Goal: Information Seeking & Learning: Learn about a topic

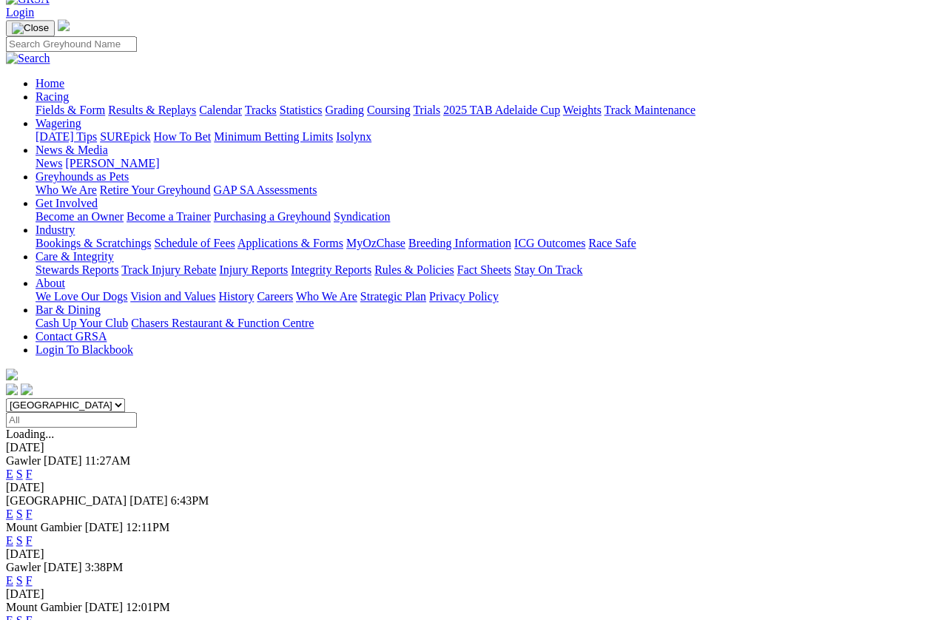
scroll to position [84, 0]
click at [13, 534] on link "E" at bounding box center [9, 540] width 7 height 13
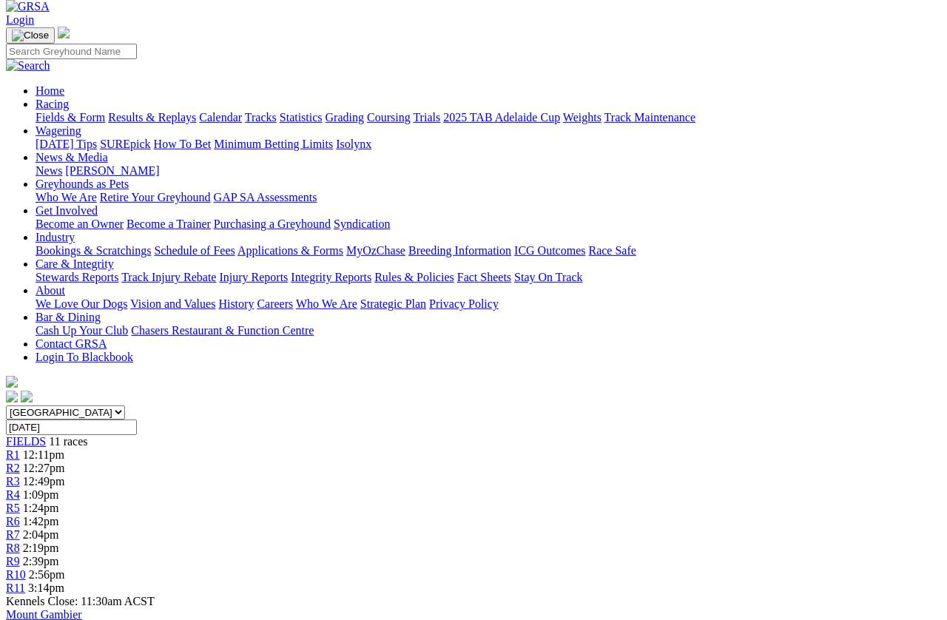
scroll to position [78, 0]
click at [20, 447] on span "R1" at bounding box center [13, 453] width 14 height 13
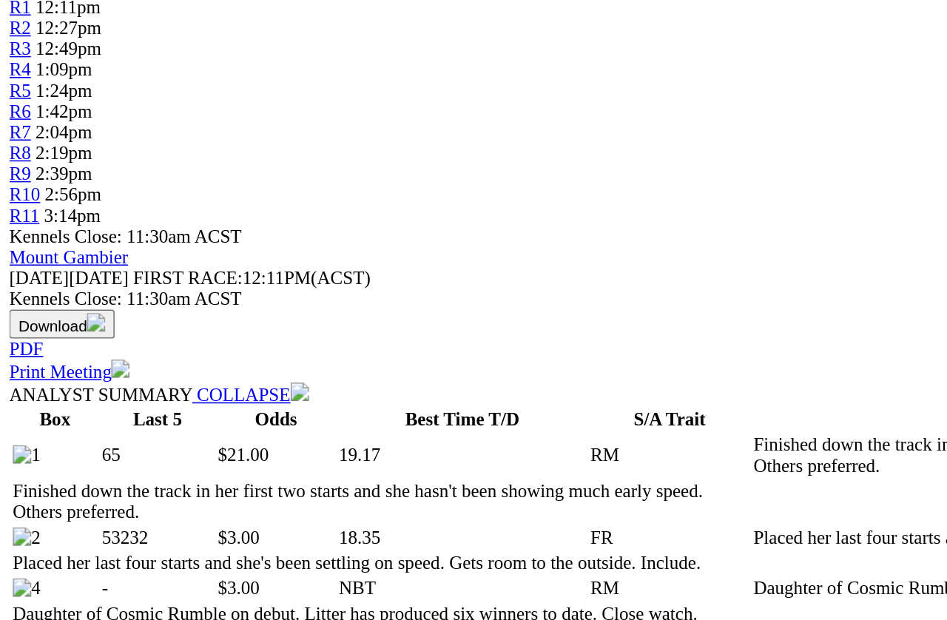
scroll to position [352, 0]
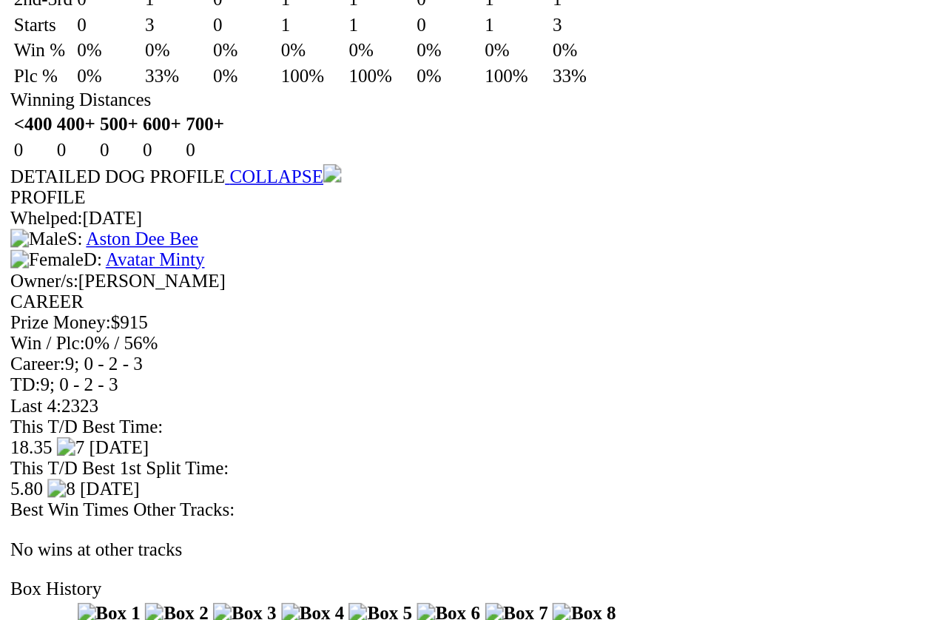
scroll to position [2283, 0]
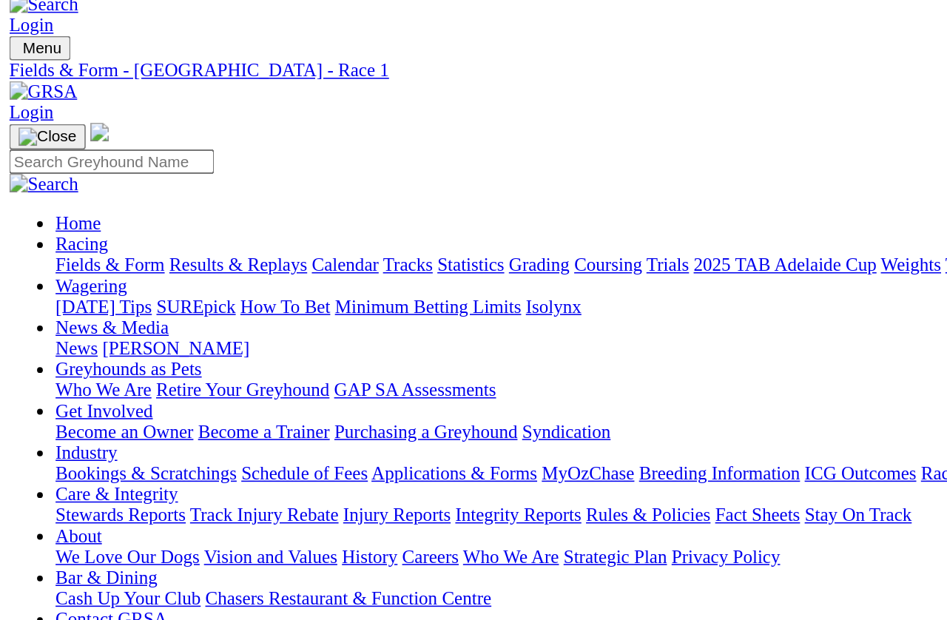
scroll to position [0, 0]
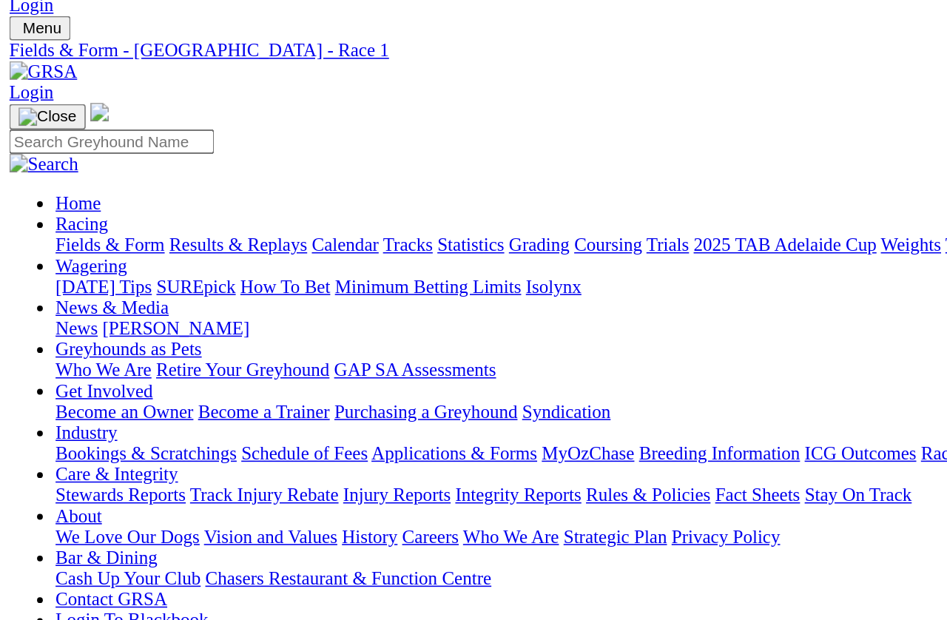
click at [20, 538] on span "R2" at bounding box center [13, 544] width 14 height 13
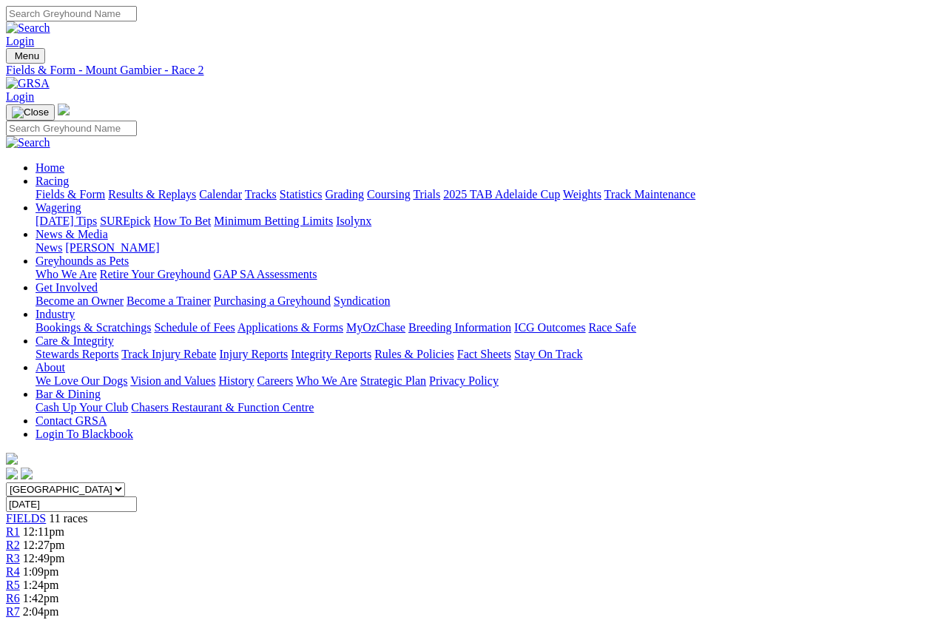
click at [20, 552] on link "R3" at bounding box center [13, 558] width 14 height 13
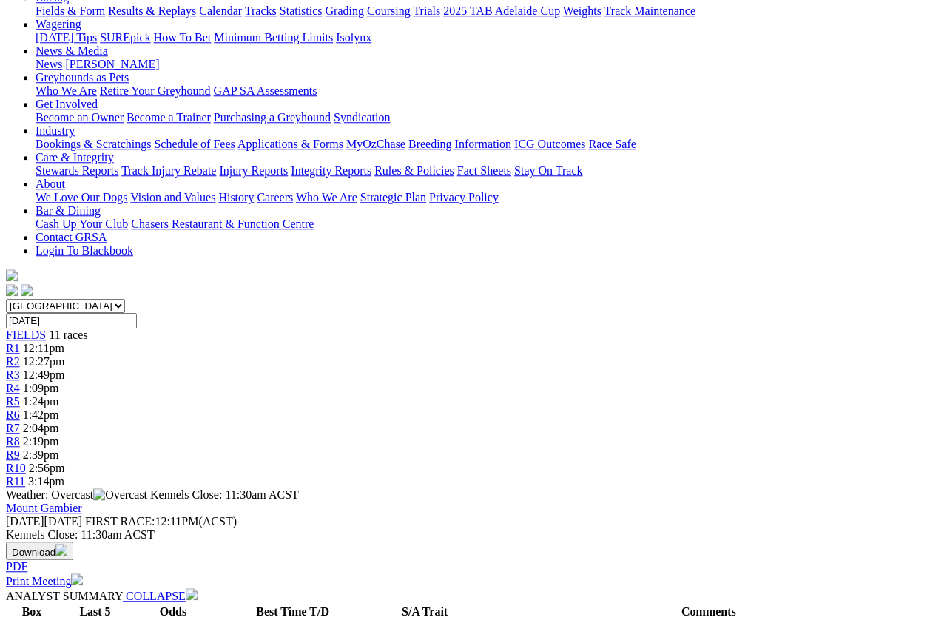
scroll to position [186, 0]
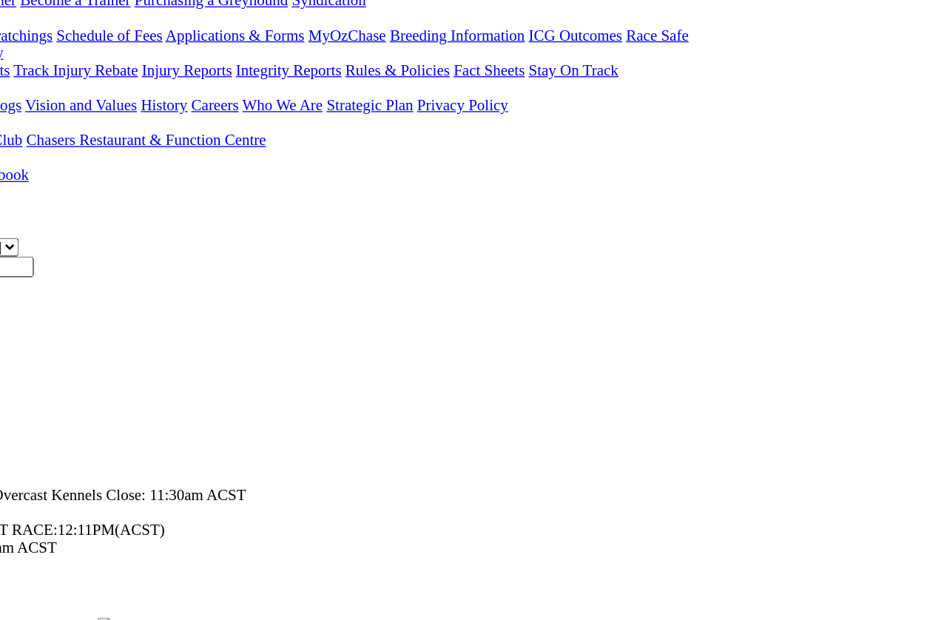
click at [467, 457] on div "Mount Gambier Thursday 04 Sep 2025 FIRST RACE: 12:11PM(ACST) Kennels Close: 11:…" at bounding box center [473, 500] width 935 height 87
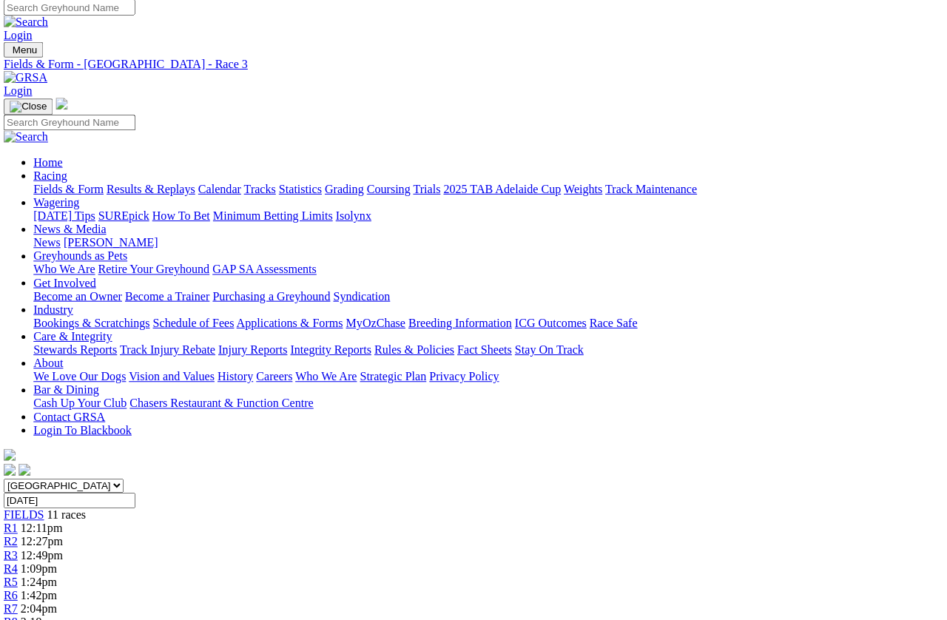
scroll to position [0, 0]
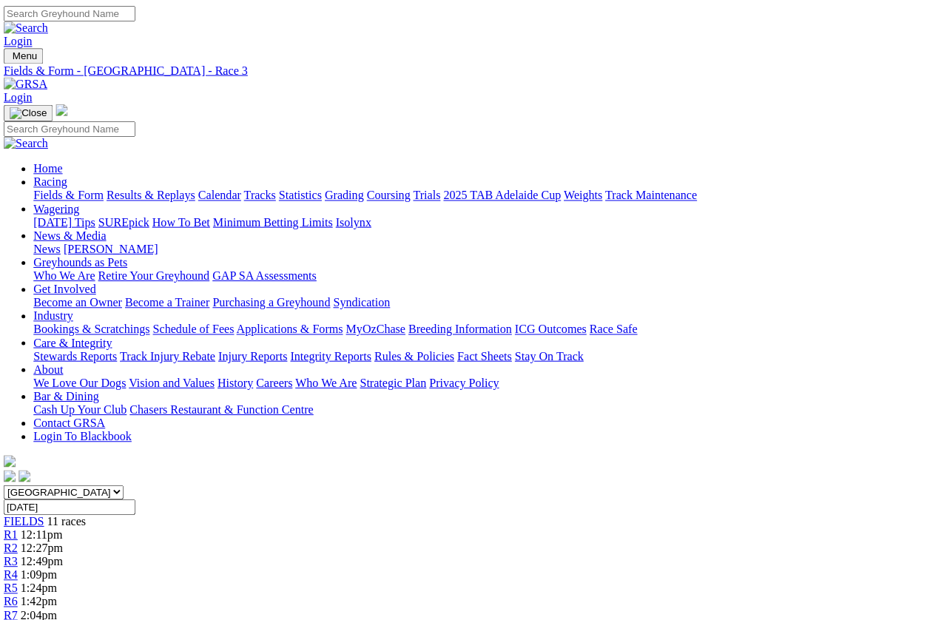
click at [20, 565] on span "R4" at bounding box center [13, 571] width 14 height 13
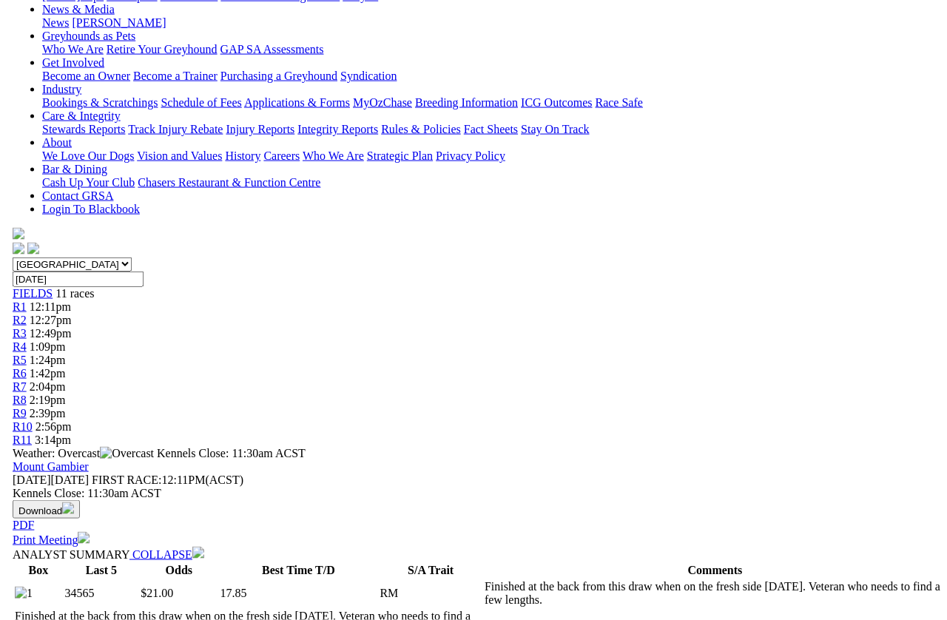
scroll to position [217, 0]
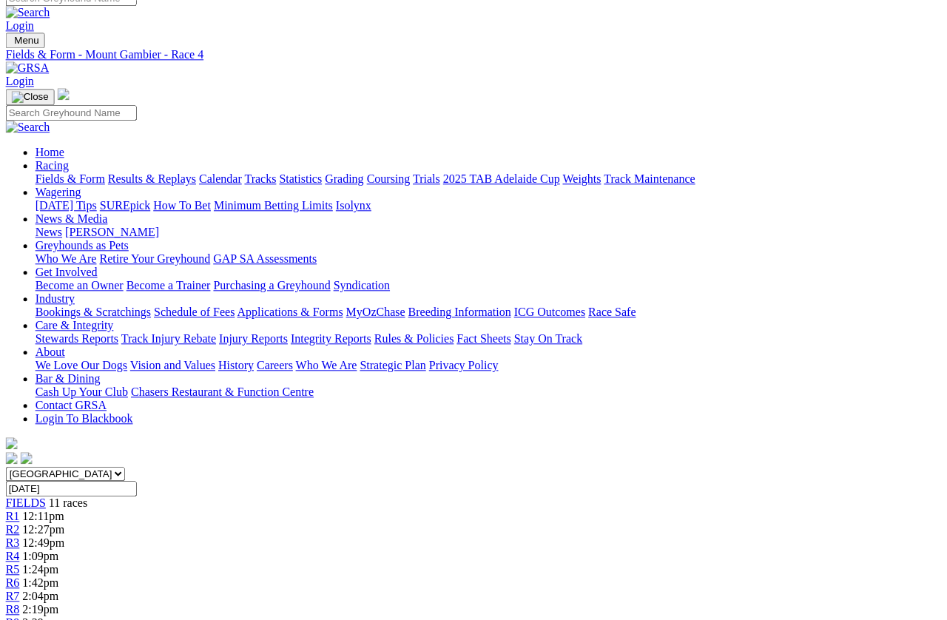
scroll to position [0, 10]
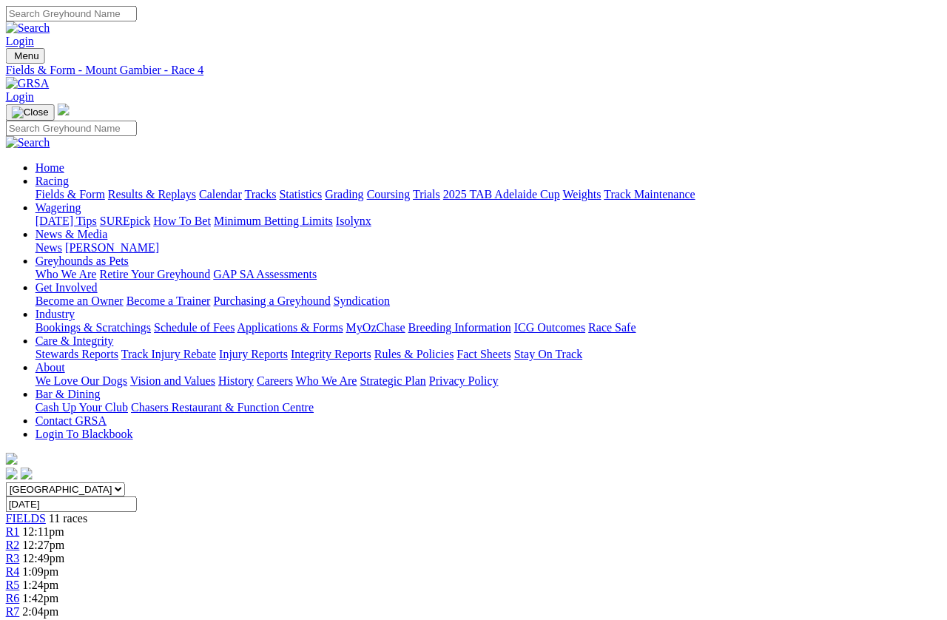
click at [20, 578] on span "R5" at bounding box center [13, 584] width 14 height 13
click at [20, 592] on span "R6" at bounding box center [13, 598] width 14 height 13
click at [20, 605] on span "R7" at bounding box center [13, 611] width 14 height 13
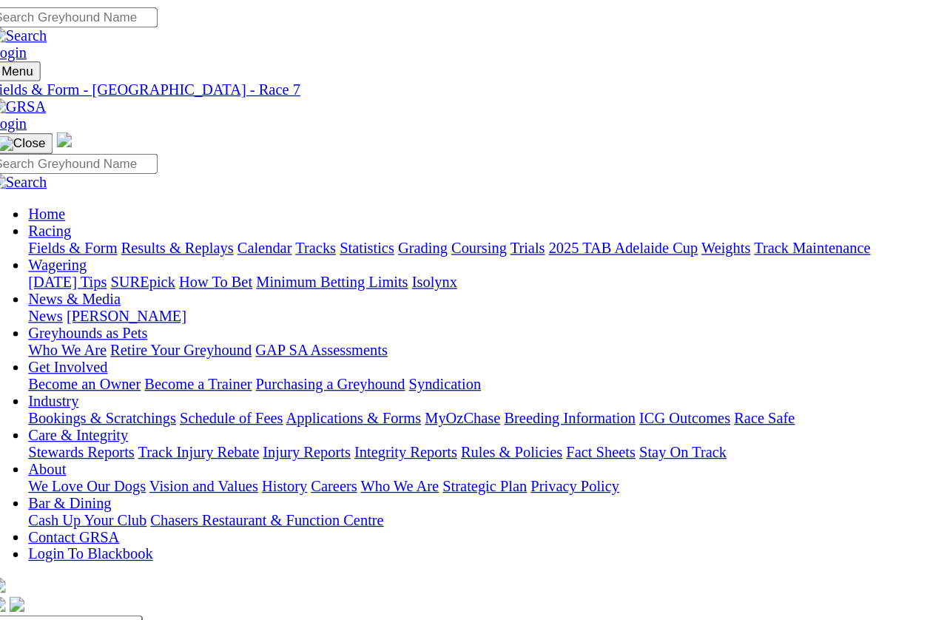
click at [20, 618] on span "R8" at bounding box center [13, 624] width 14 height 13
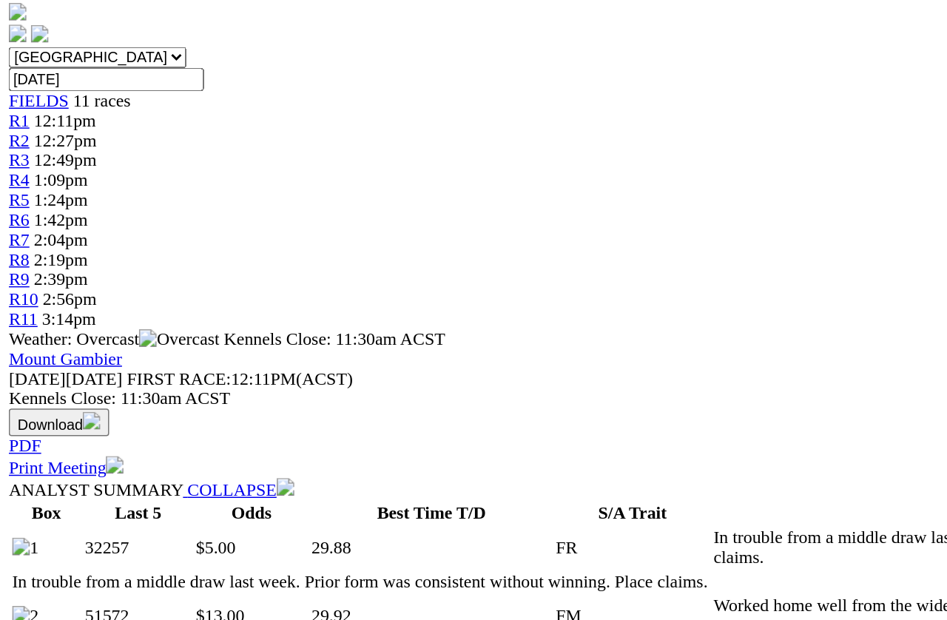
scroll to position [446, 0]
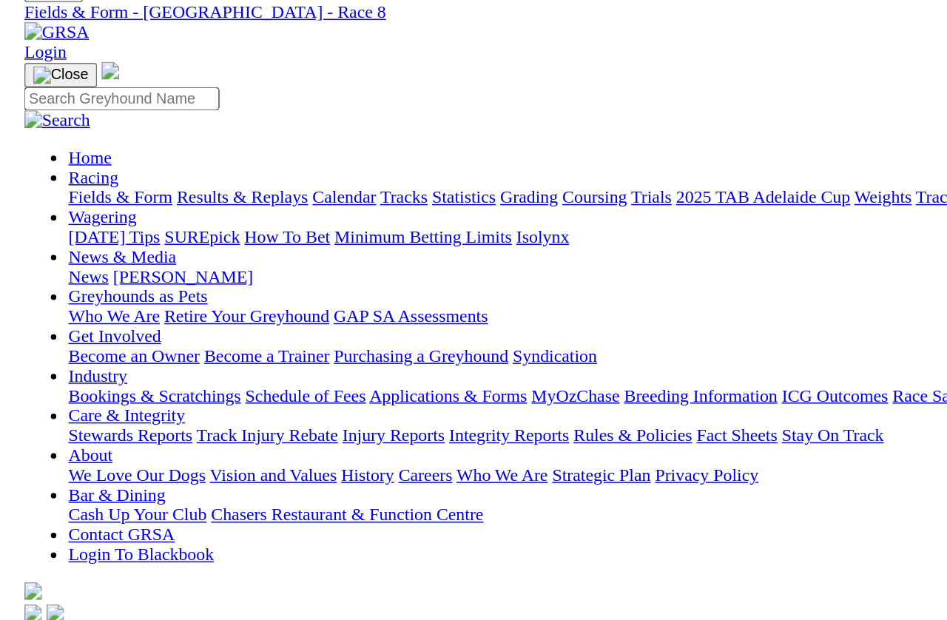
scroll to position [0, 0]
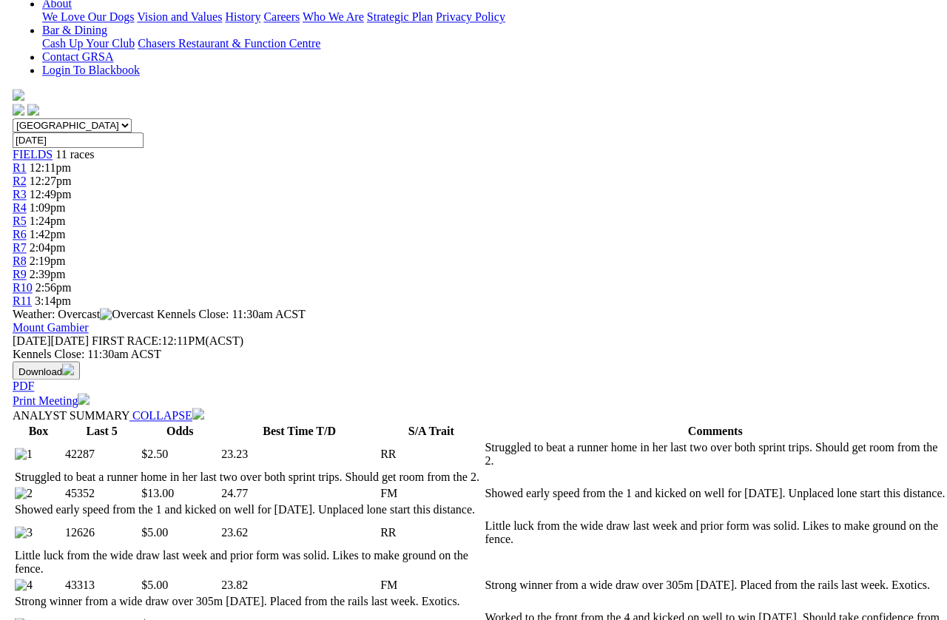
scroll to position [407, 0]
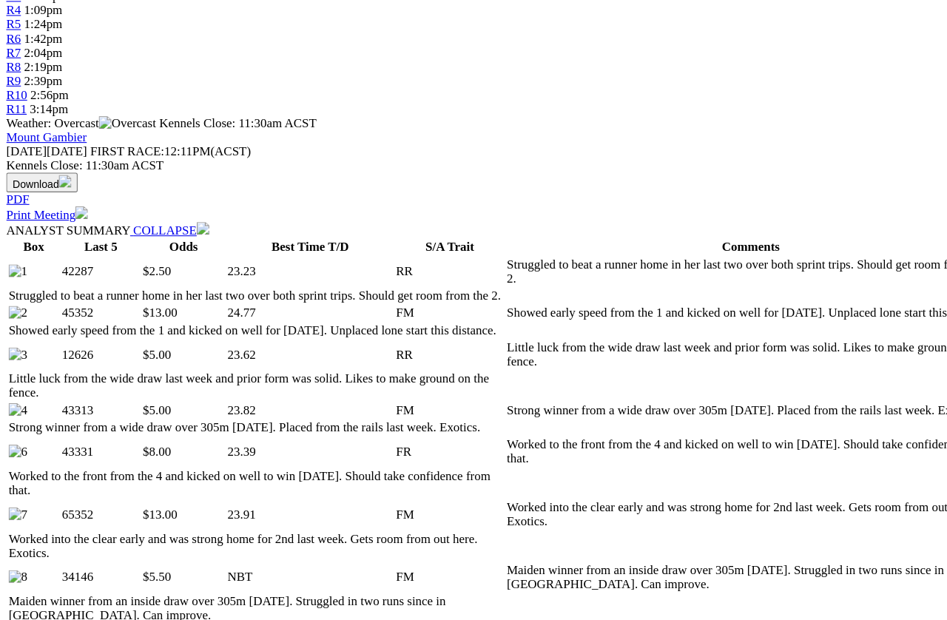
scroll to position [561, 0]
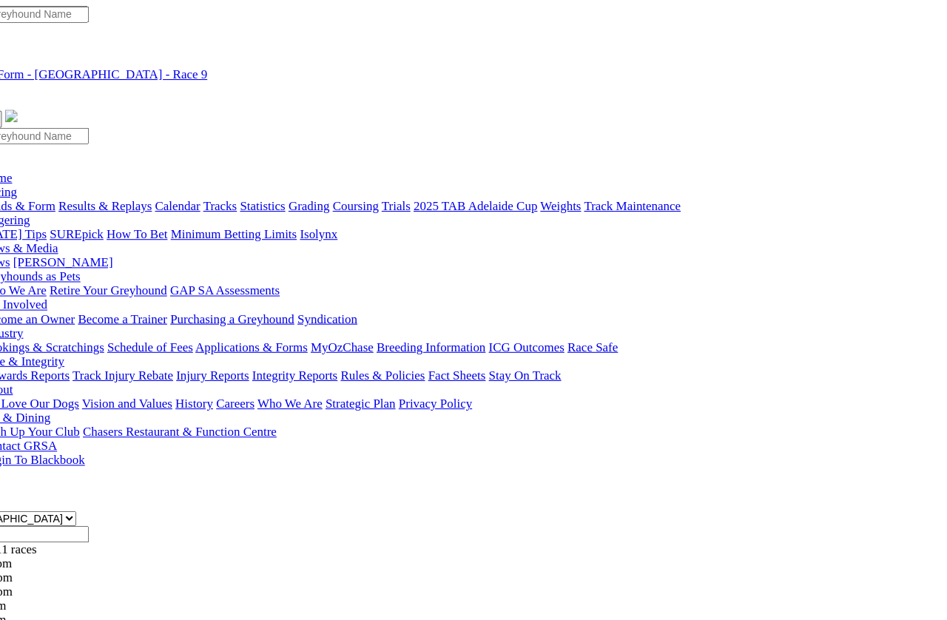
scroll to position [0, 236]
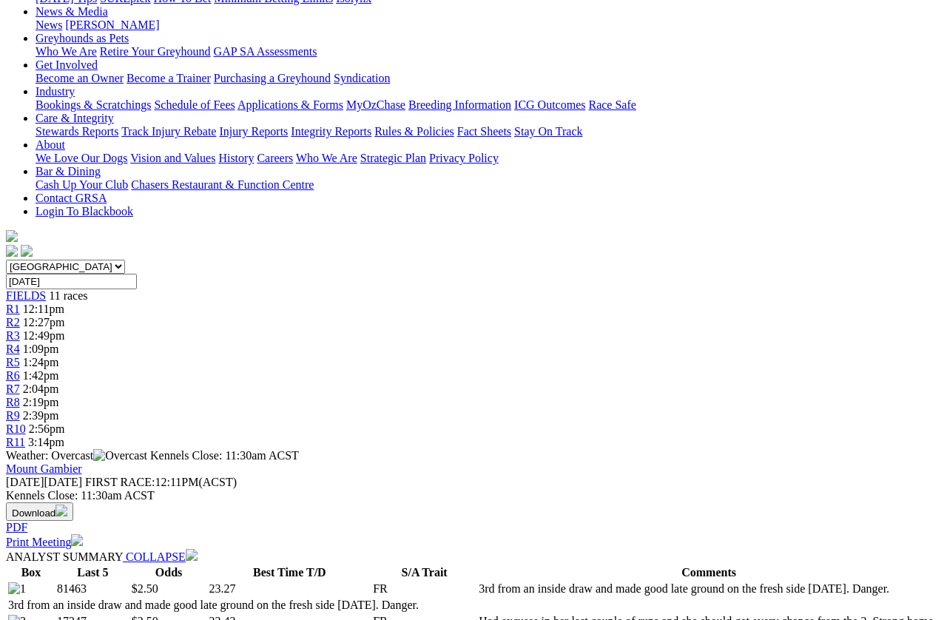
scroll to position [237, 0]
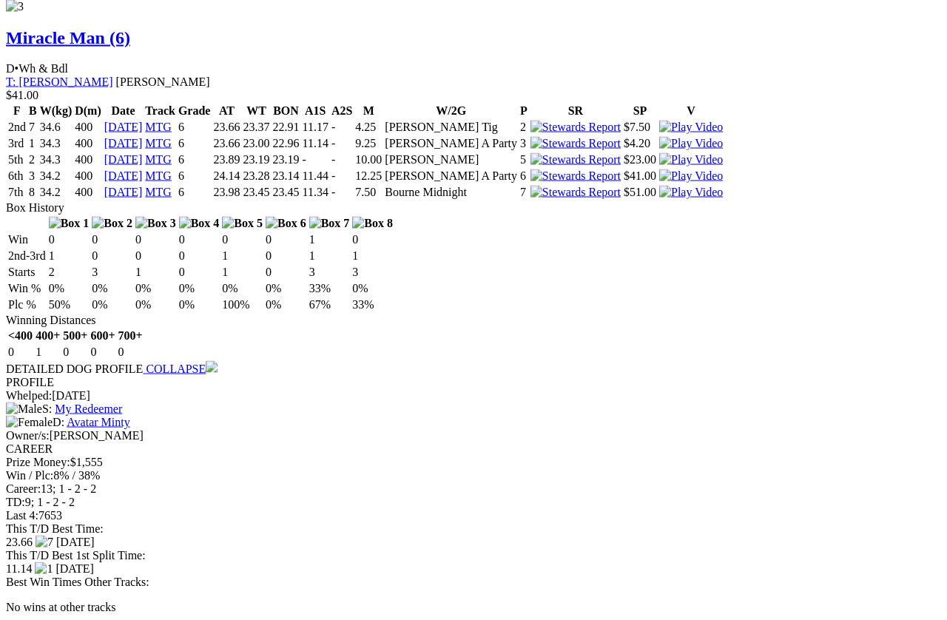
scroll to position [2962, 0]
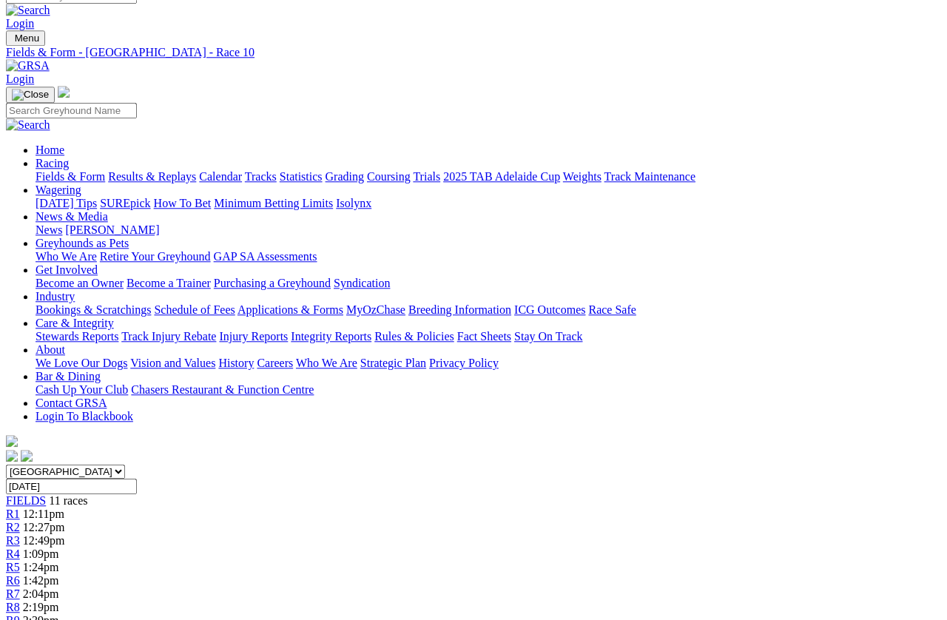
scroll to position [0, 0]
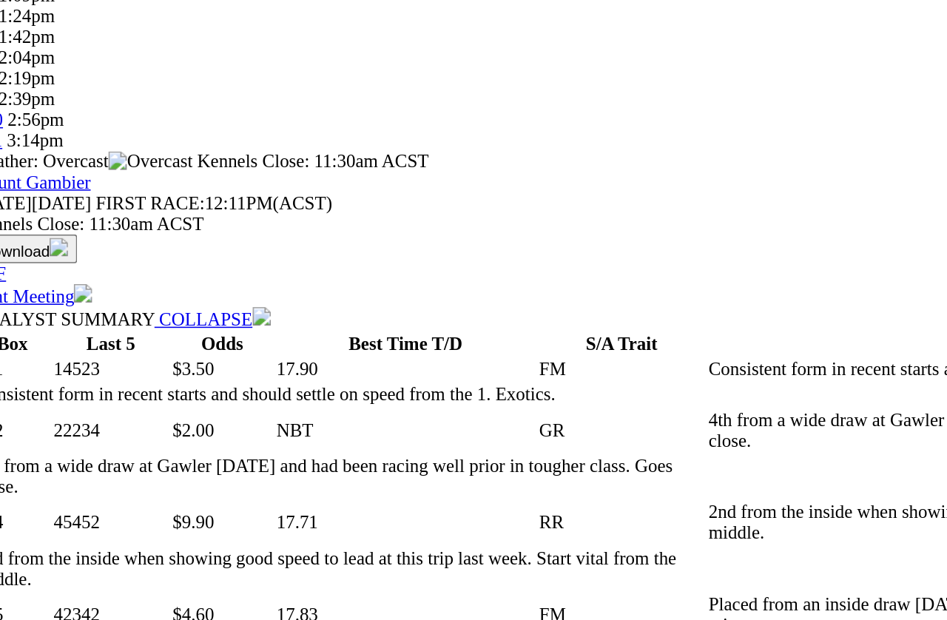
scroll to position [572, 0]
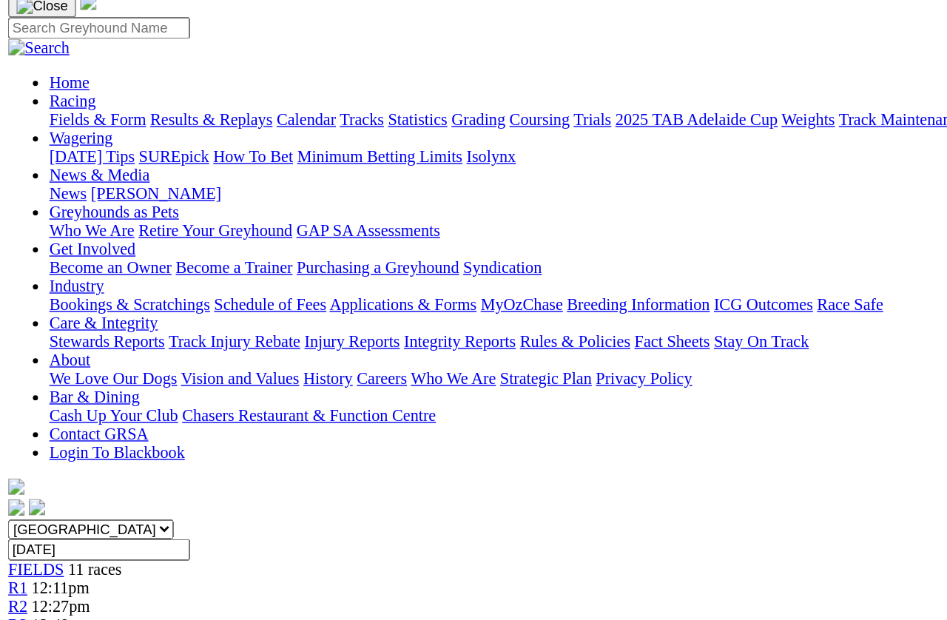
scroll to position [105, 0]
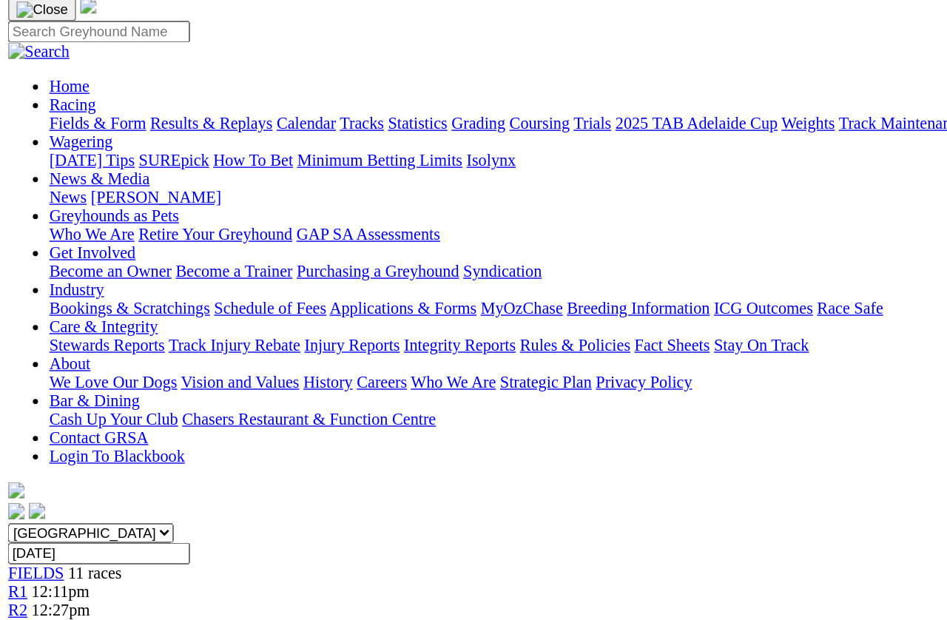
click at [20, 420] on span "R1" at bounding box center [13, 426] width 14 height 13
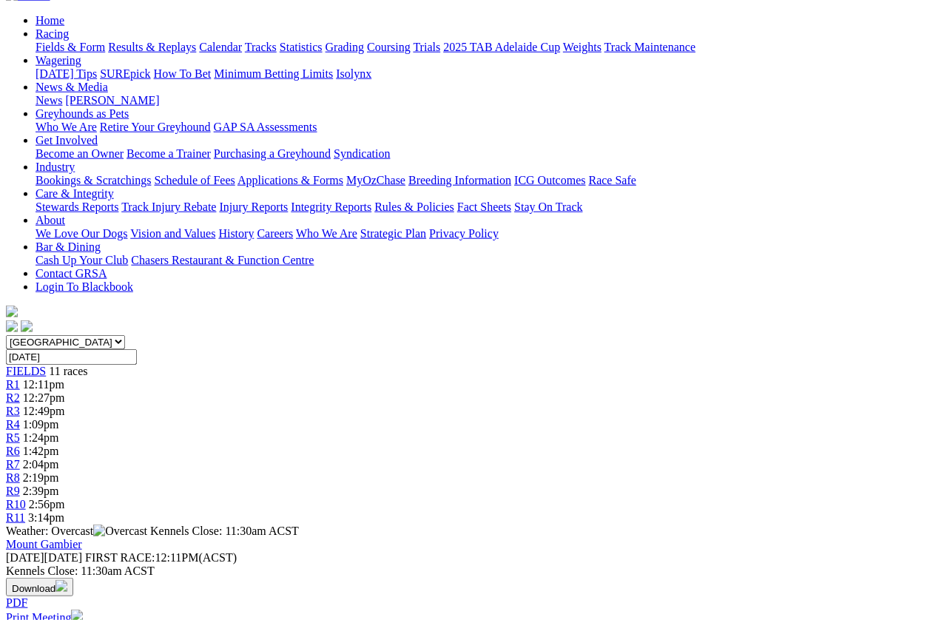
scroll to position [148, 0]
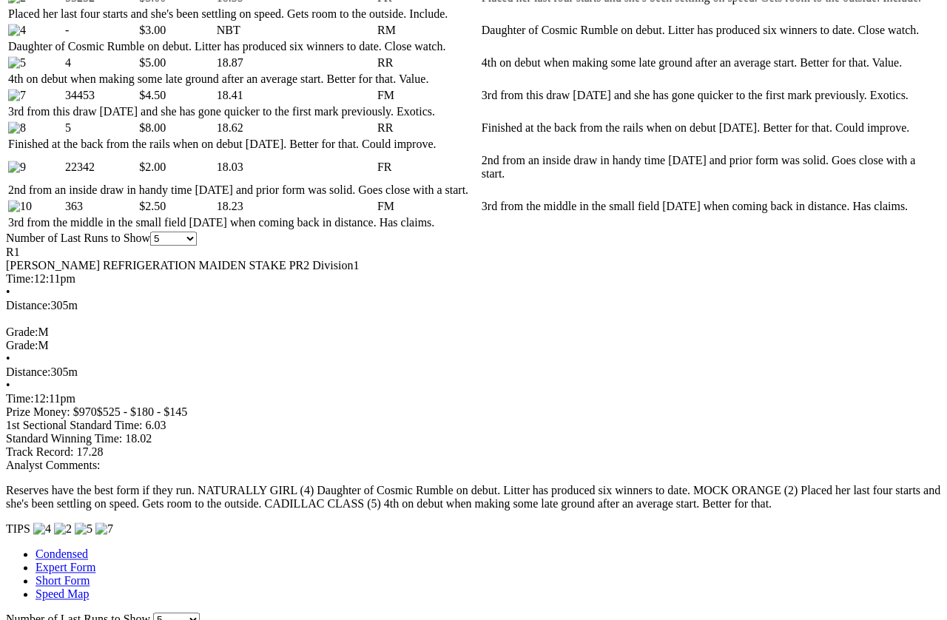
scroll to position [871, 0]
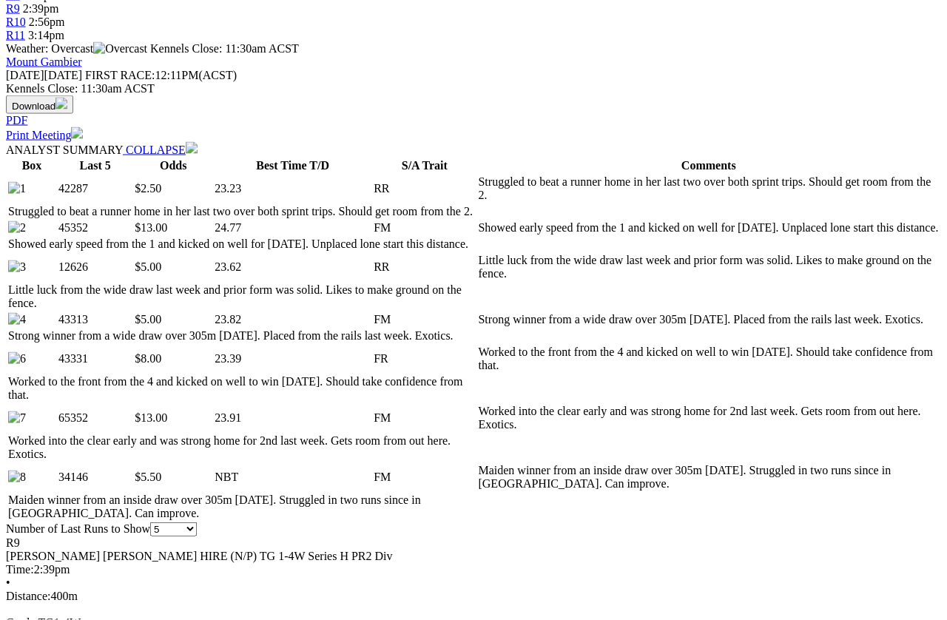
scroll to position [634, 0]
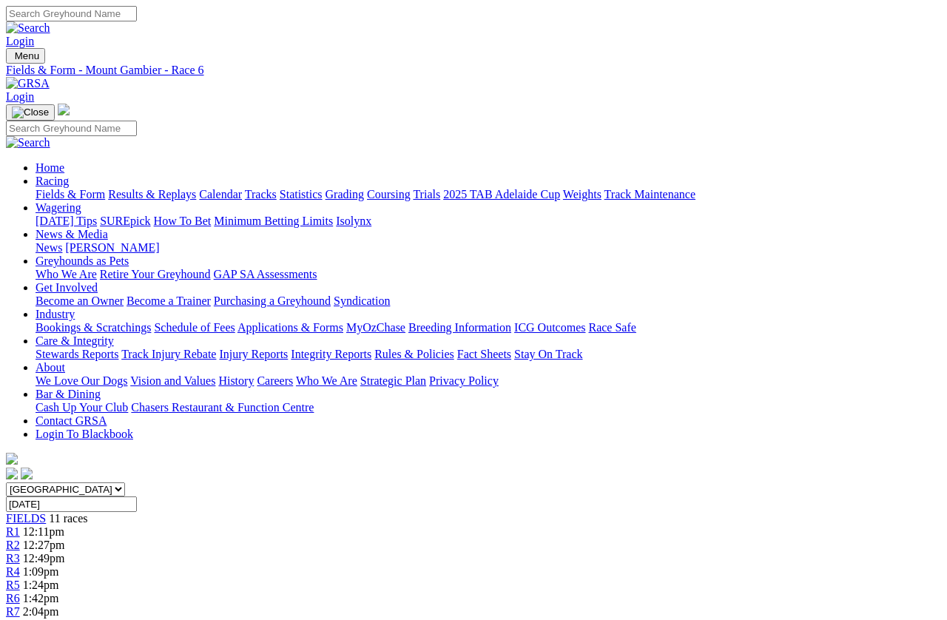
click at [50, 77] on img at bounding box center [28, 83] width 44 height 13
click at [58, 188] on link "Fields & Form" at bounding box center [70, 194] width 70 height 13
